Goal: Navigation & Orientation: Find specific page/section

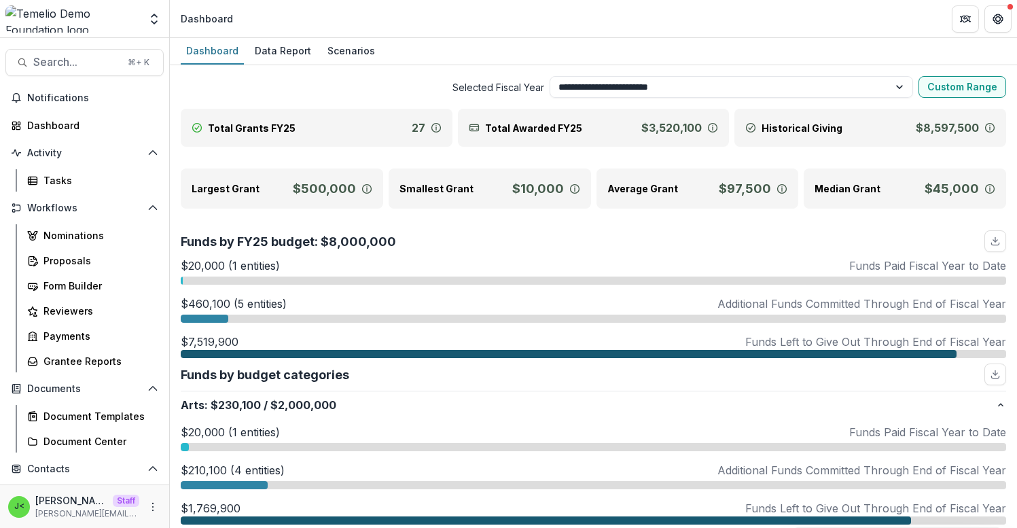
select select "**********"
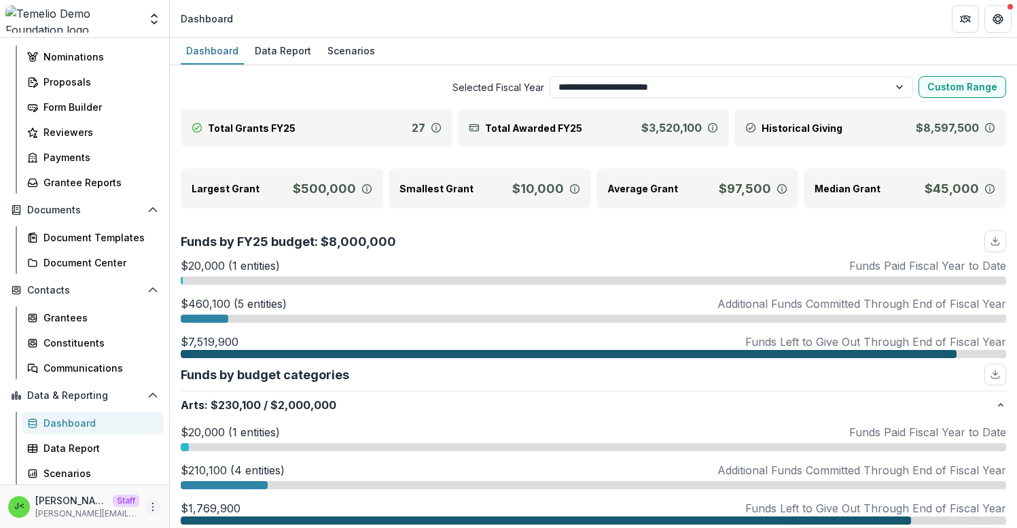
click at [147, 510] on icon "More" at bounding box center [152, 506] width 11 height 11
click at [189, 480] on link "User Settings" at bounding box center [238, 478] width 145 height 22
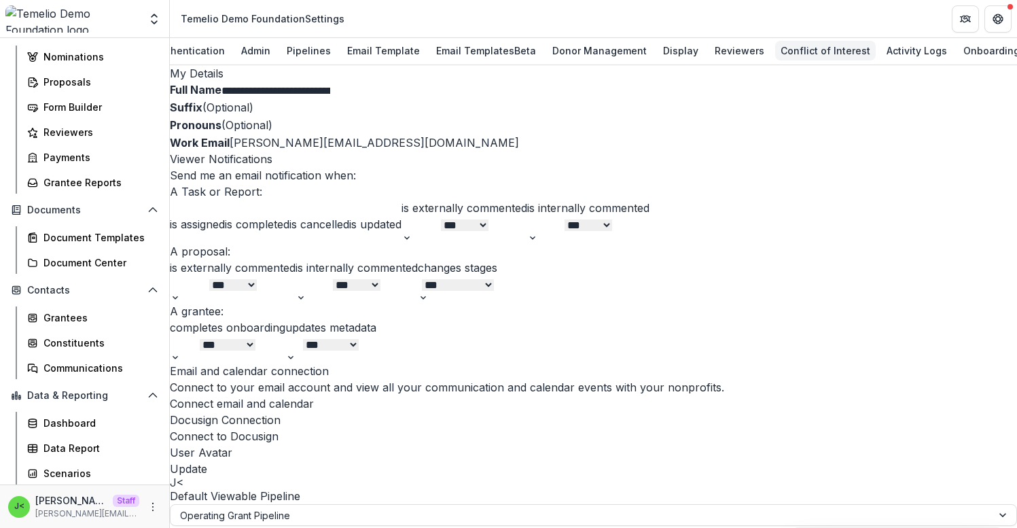
scroll to position [0, 92]
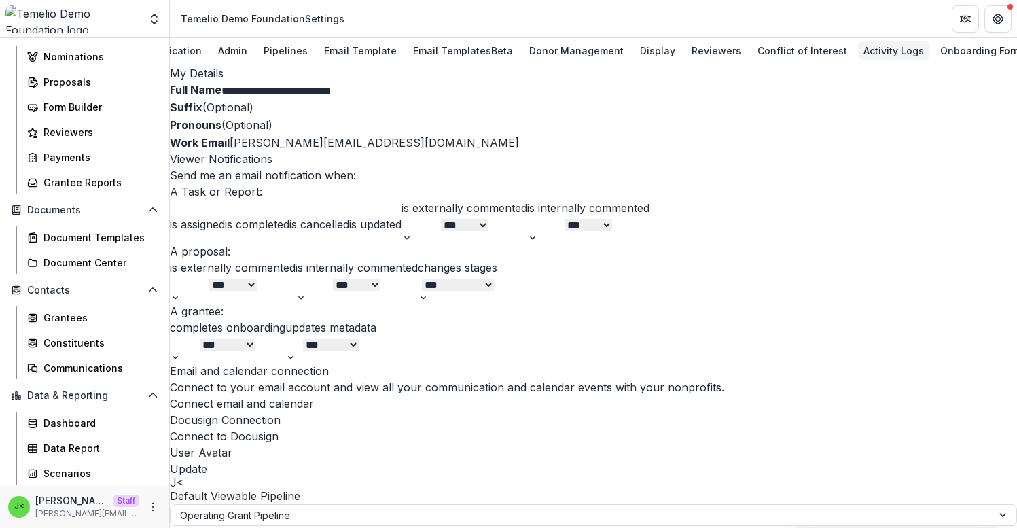
click at [878, 57] on div "Activity Logs" at bounding box center [893, 51] width 71 height 20
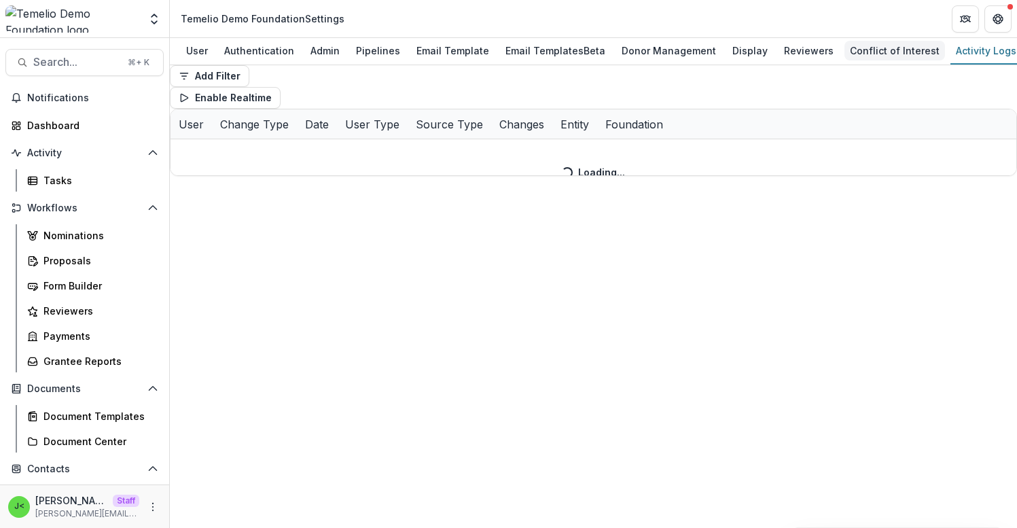
scroll to position [0, 92]
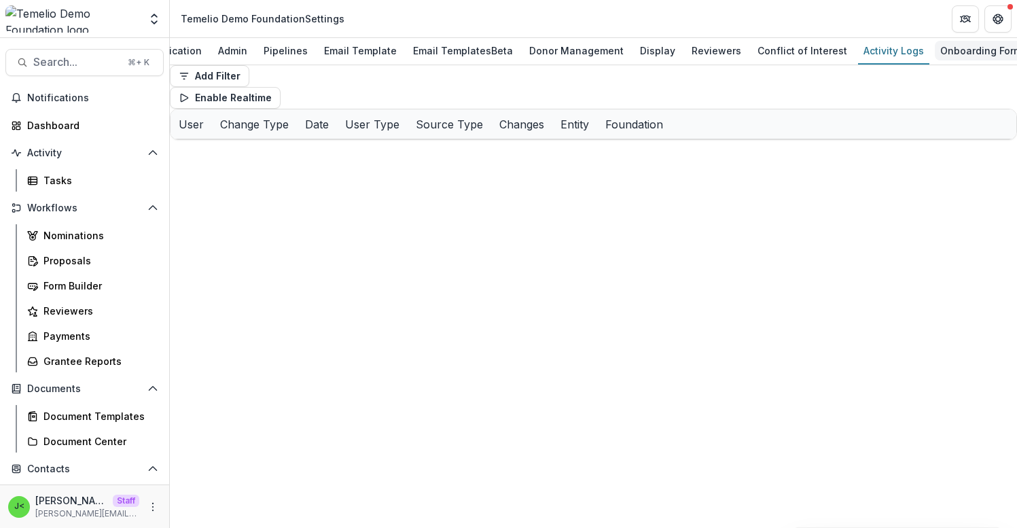
click at [947, 50] on div "Onboarding Form" at bounding box center [981, 51] width 92 height 20
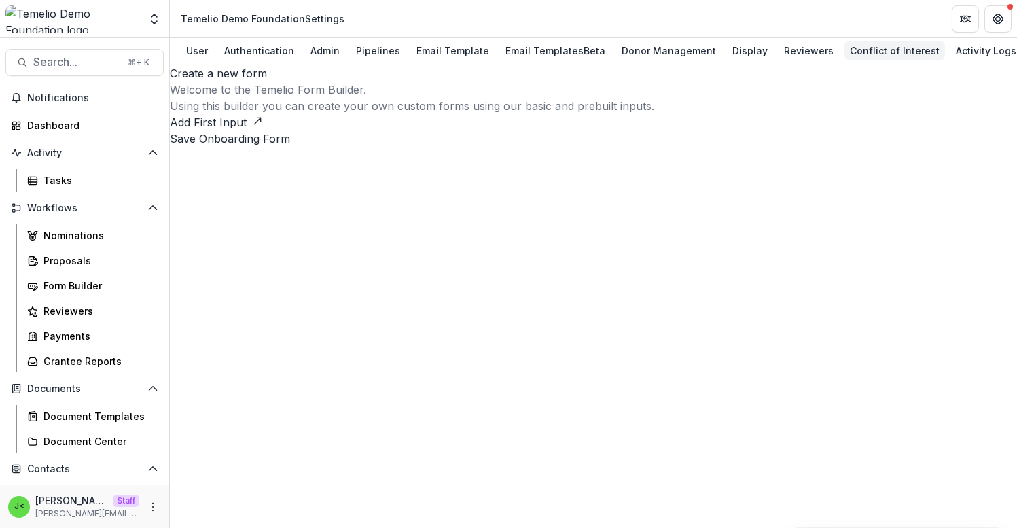
scroll to position [0, 92]
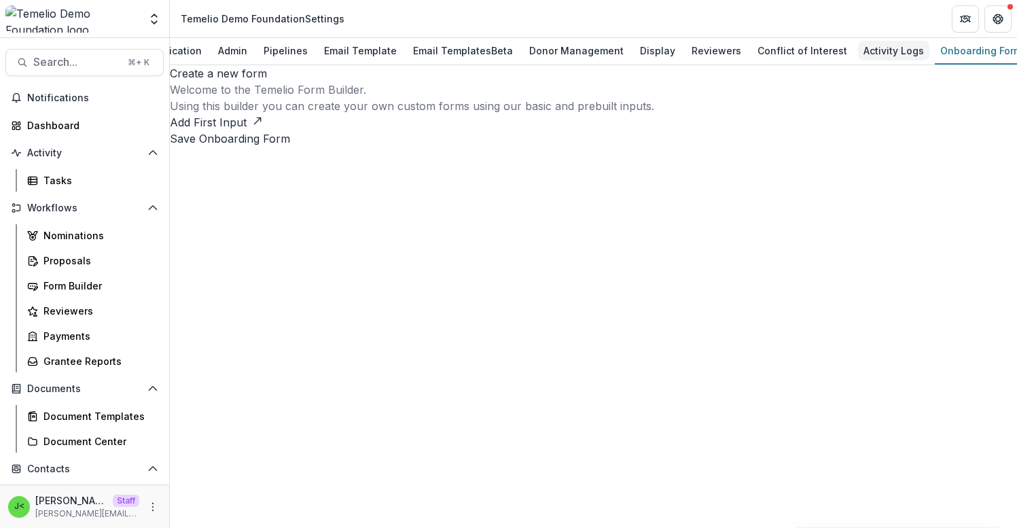
click at [859, 54] on div "Activity Logs" at bounding box center [893, 51] width 71 height 20
